Goal: Task Accomplishment & Management: Manage account settings

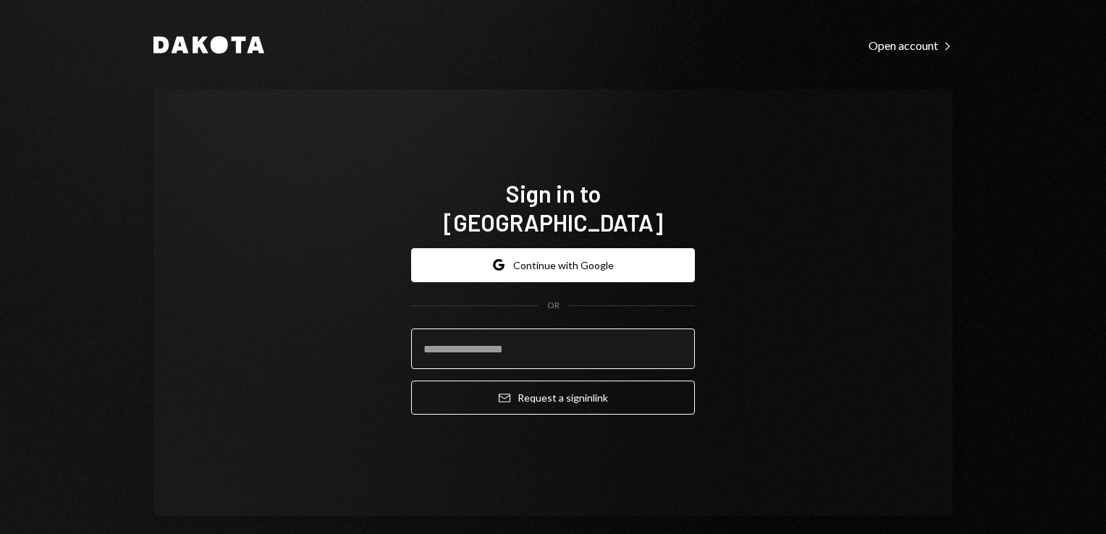
click at [416, 334] on input "email" at bounding box center [553, 349] width 284 height 41
type input "**********"
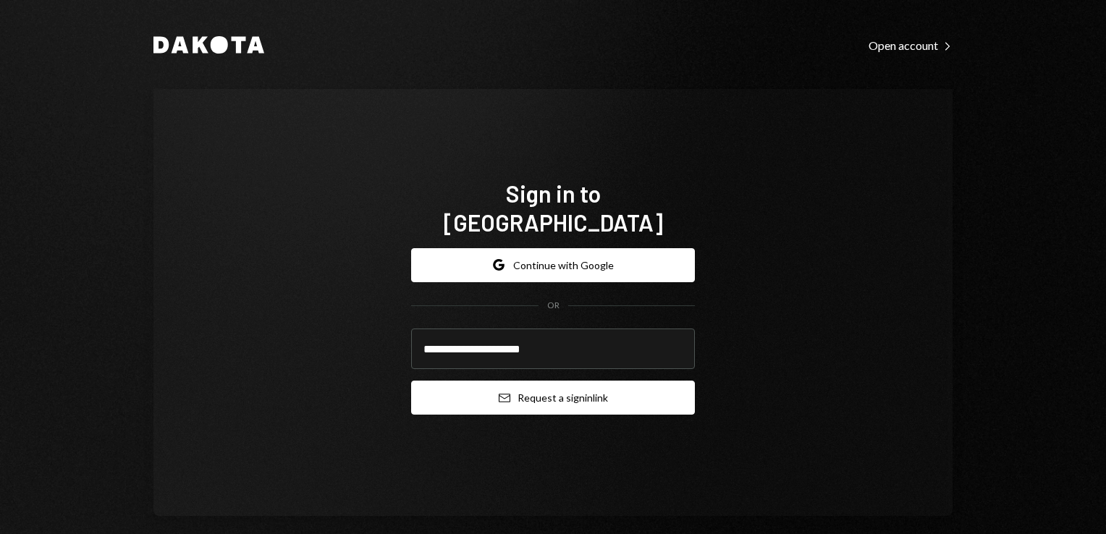
click at [514, 387] on button "Email Request a sign in link" at bounding box center [553, 398] width 284 height 34
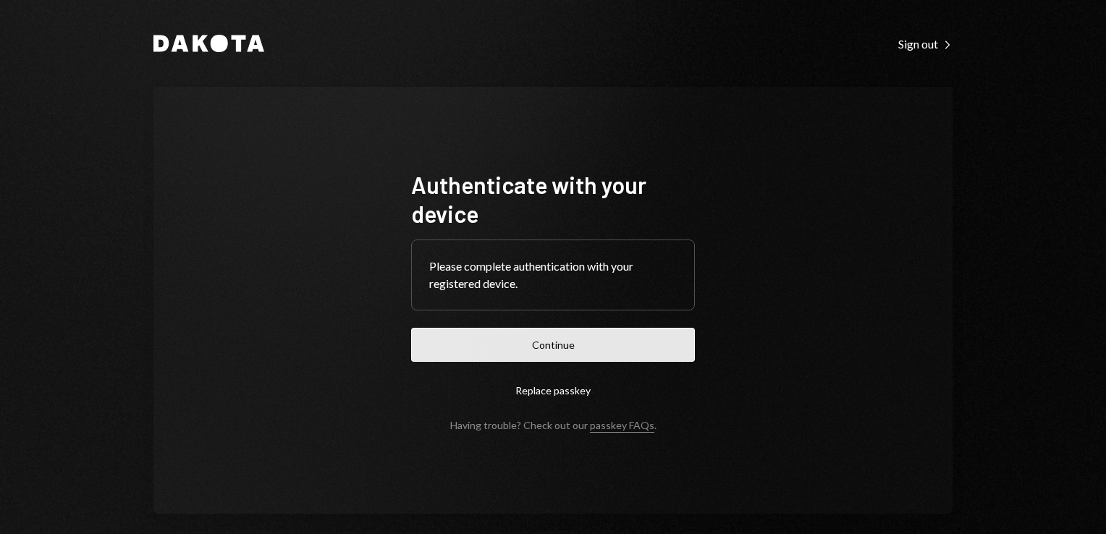
click at [575, 348] on button "Continue" at bounding box center [553, 345] width 284 height 34
